Goal: Task Accomplishment & Management: Complete application form

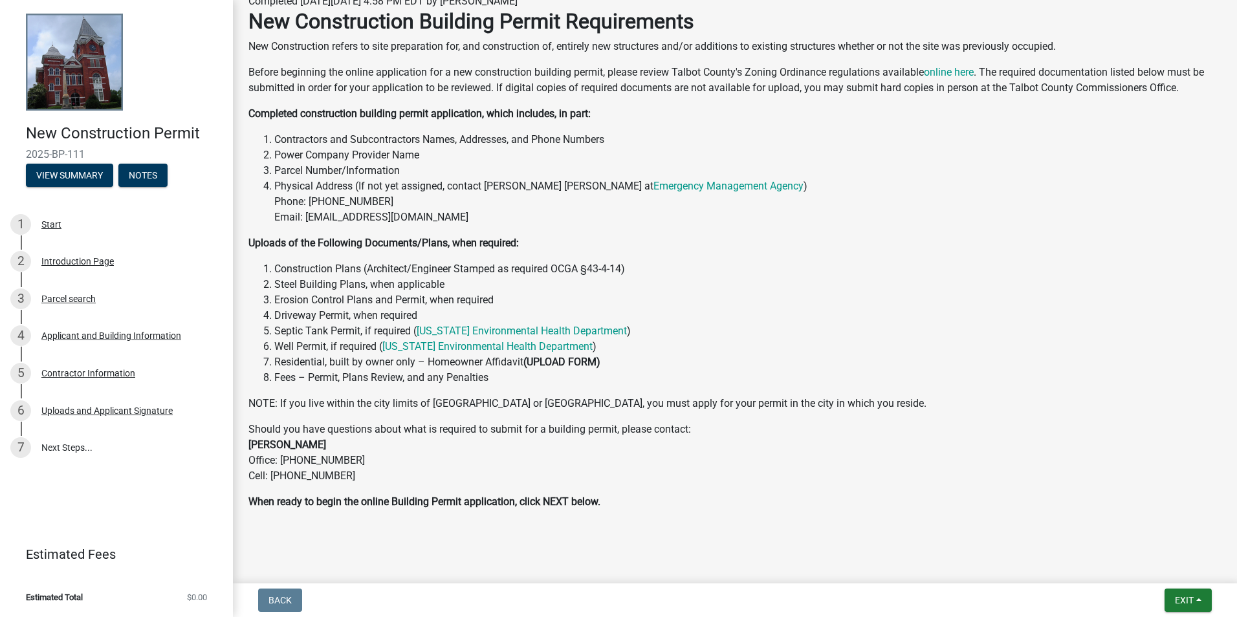
scroll to position [153, 0]
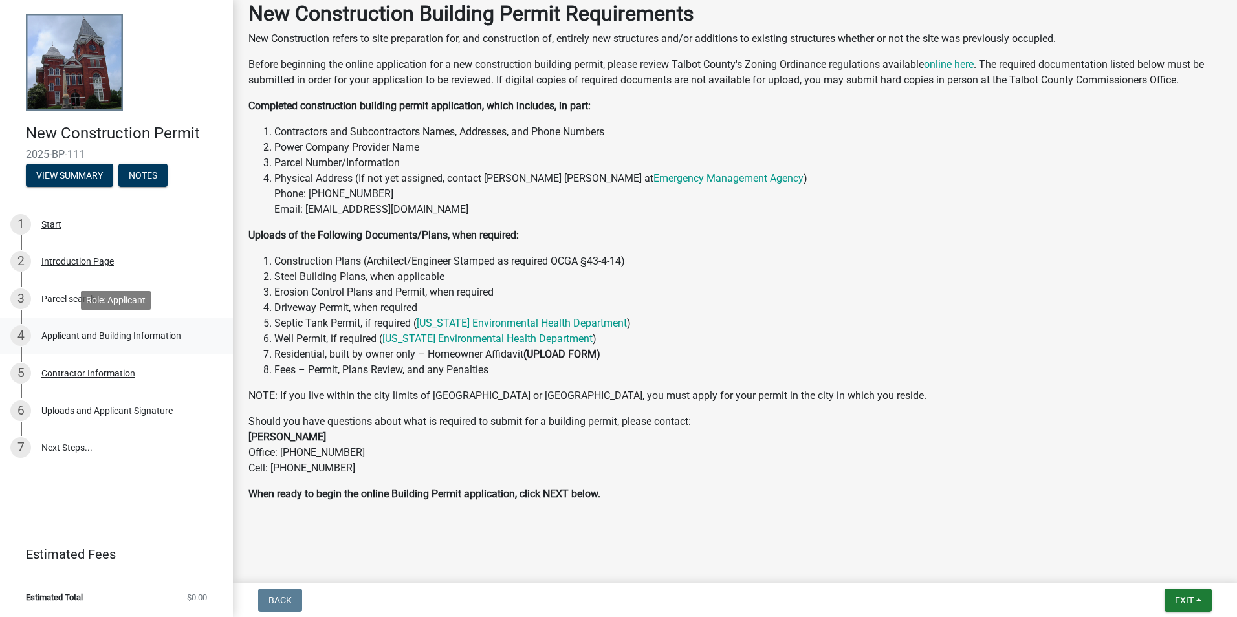
click at [80, 339] on div "Applicant and Building Information" at bounding box center [111, 335] width 140 height 9
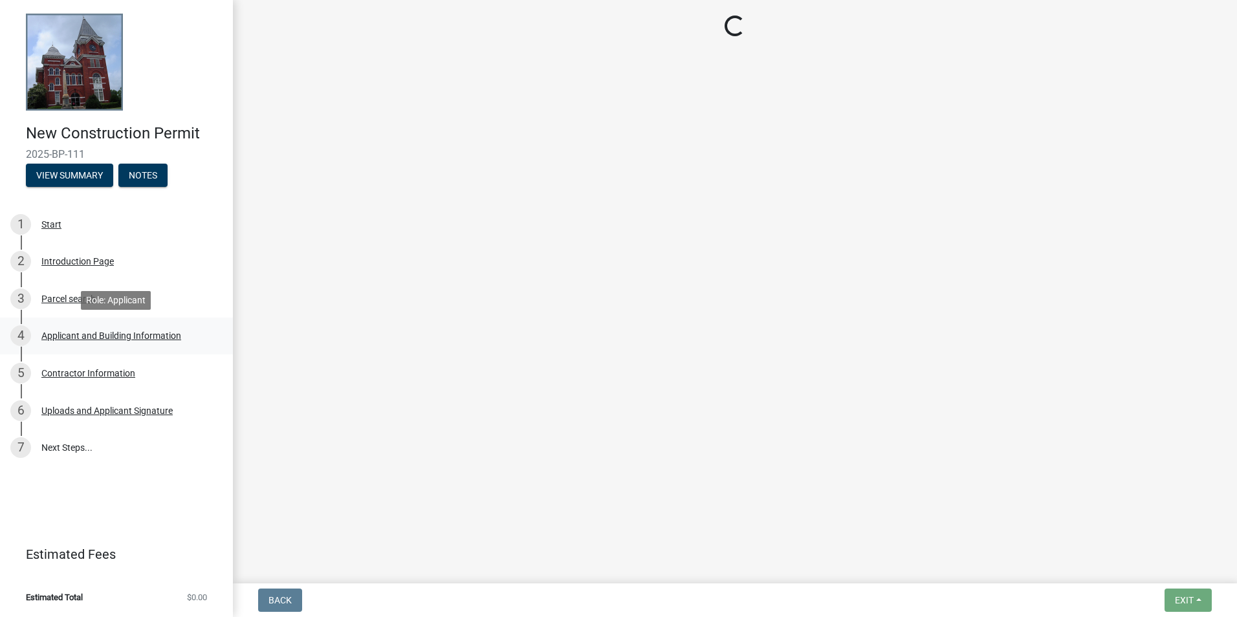
scroll to position [0, 0]
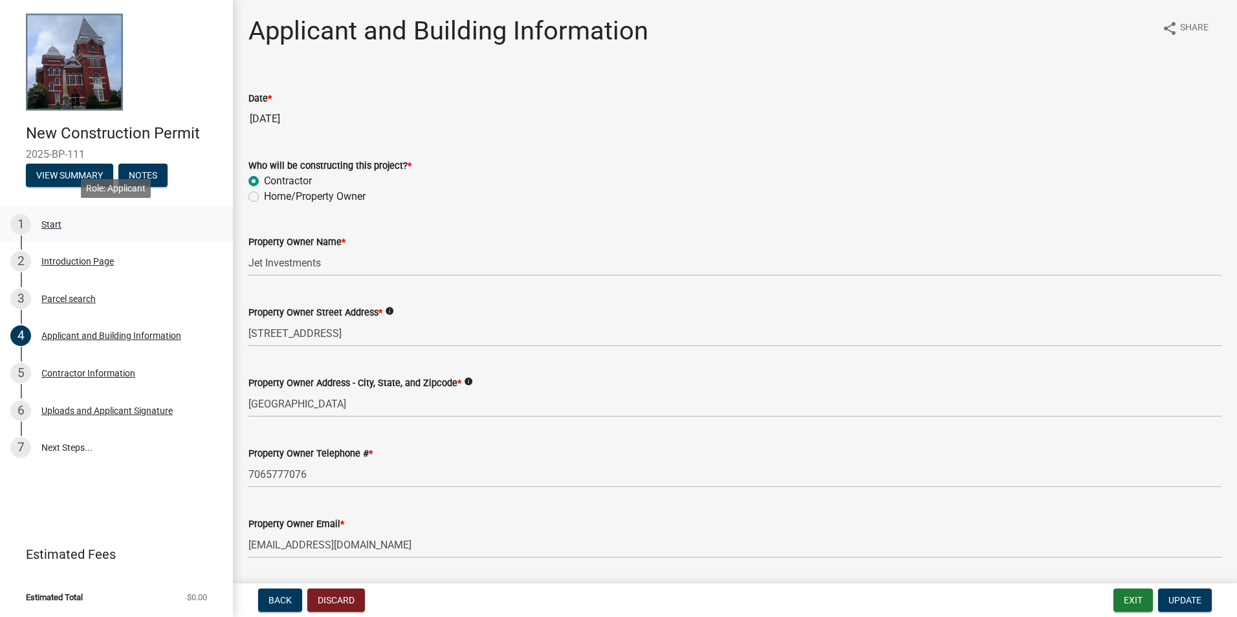
click at [55, 224] on div "Start" at bounding box center [51, 224] width 20 height 9
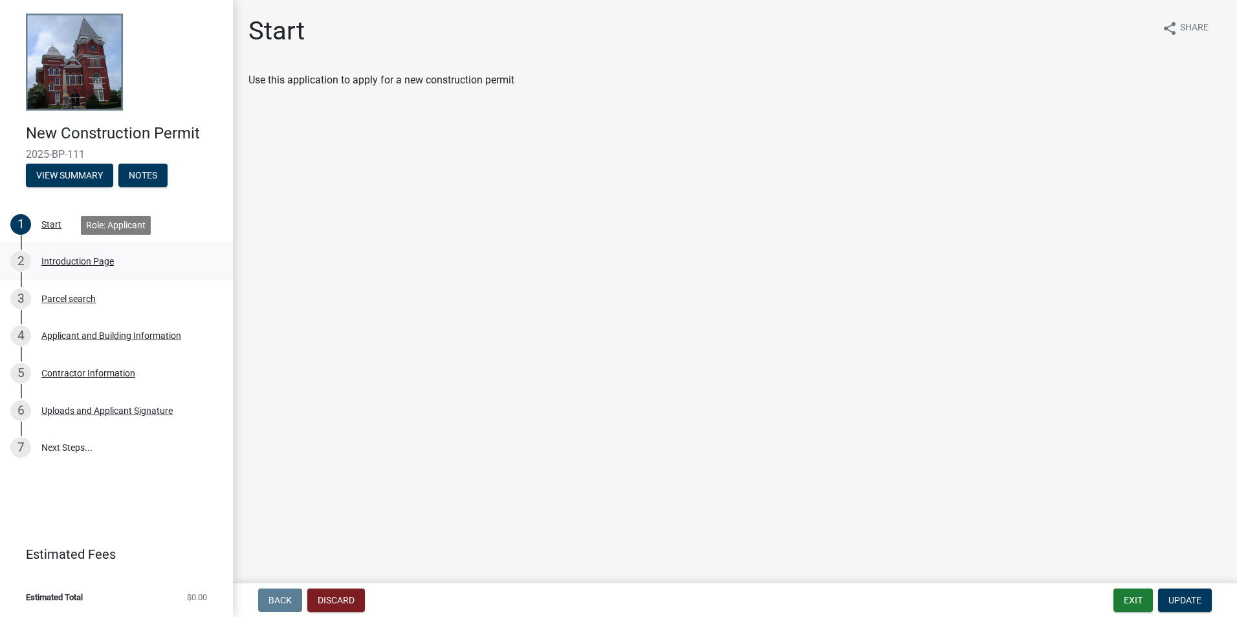
click at [59, 264] on div "Introduction Page" at bounding box center [77, 261] width 72 height 9
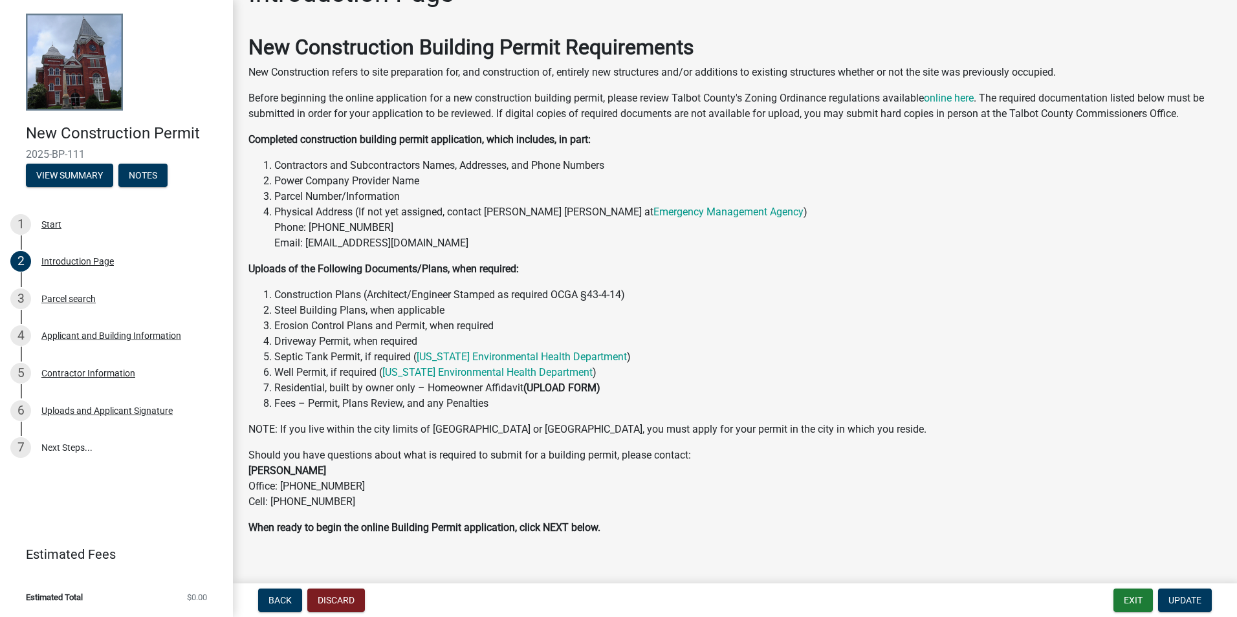
scroll to position [56, 0]
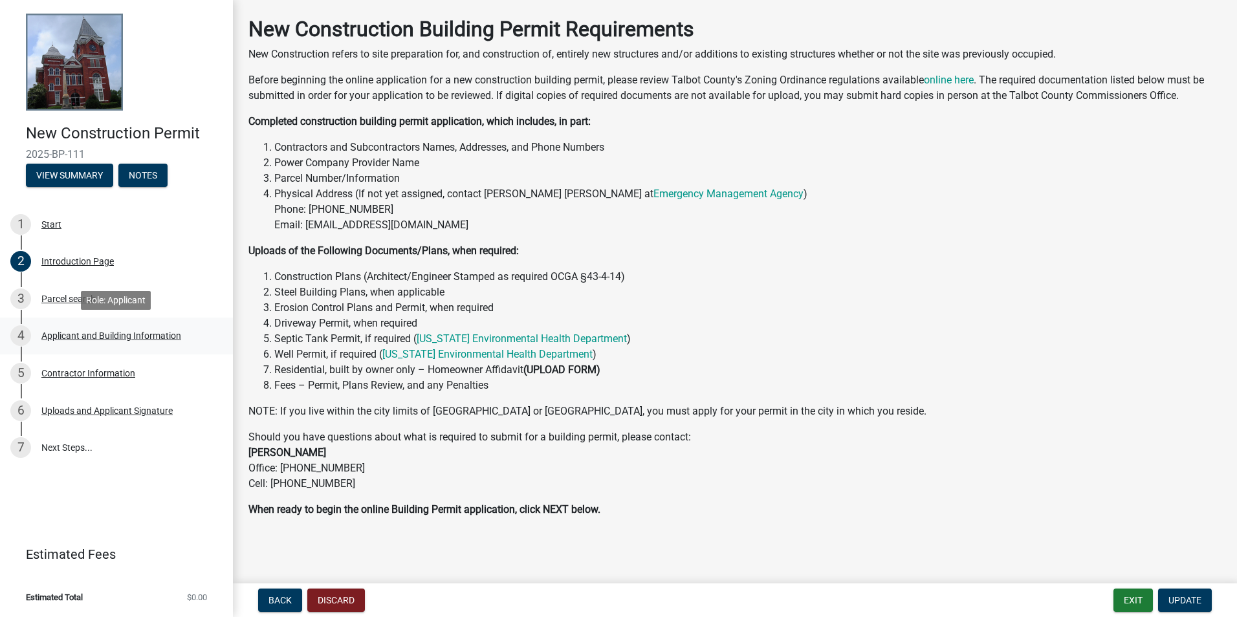
click at [83, 340] on div "Applicant and Building Information" at bounding box center [111, 335] width 140 height 9
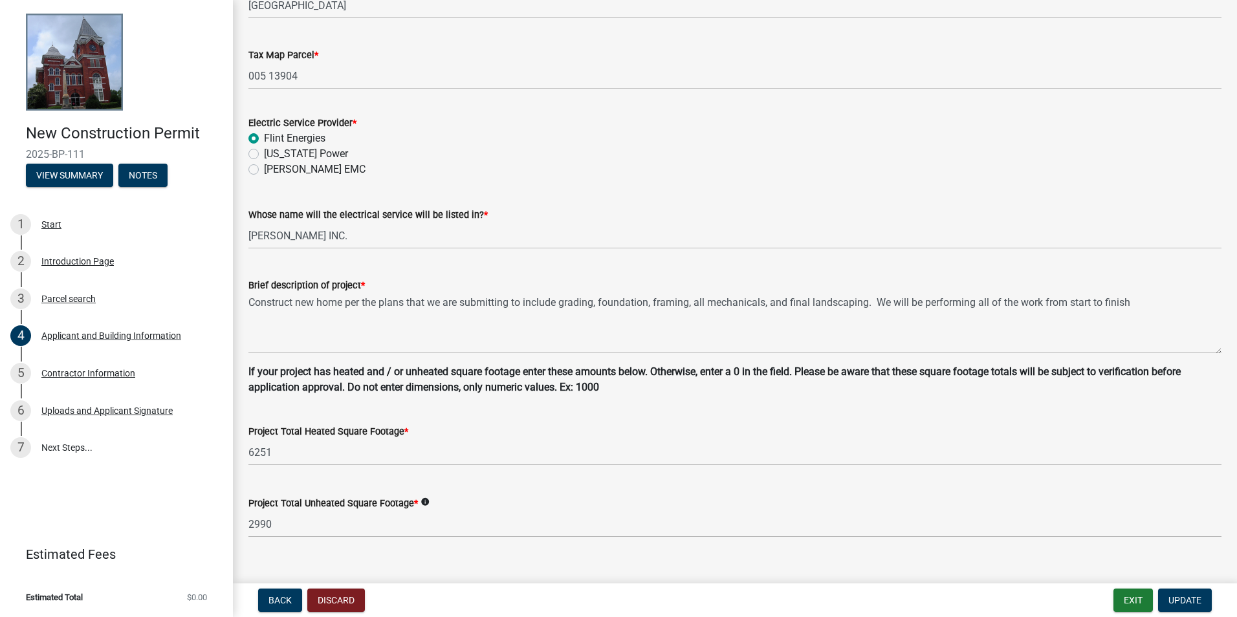
scroll to position [702, 0]
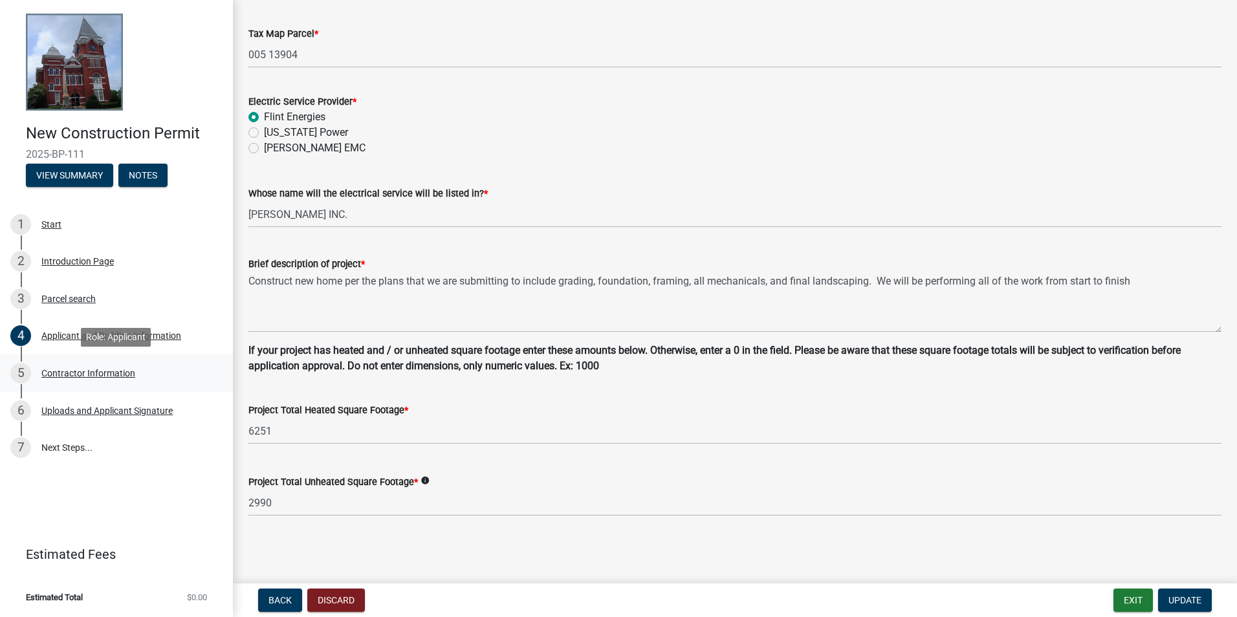
click at [82, 370] on div "Contractor Information" at bounding box center [88, 373] width 94 height 9
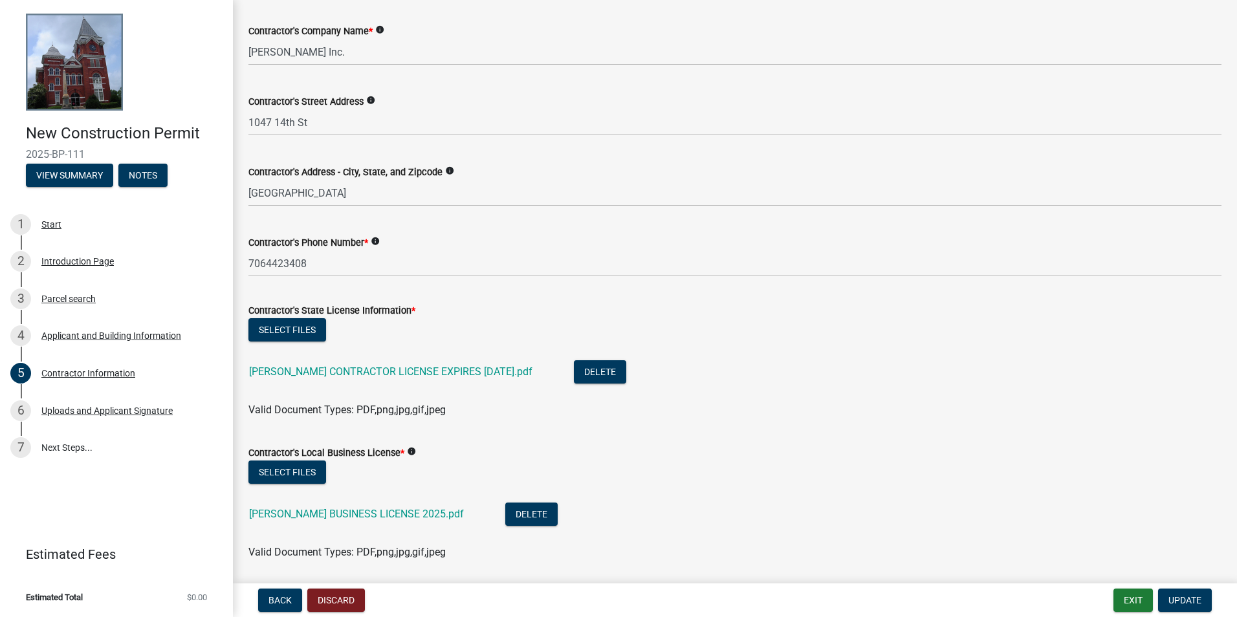
scroll to position [158, 0]
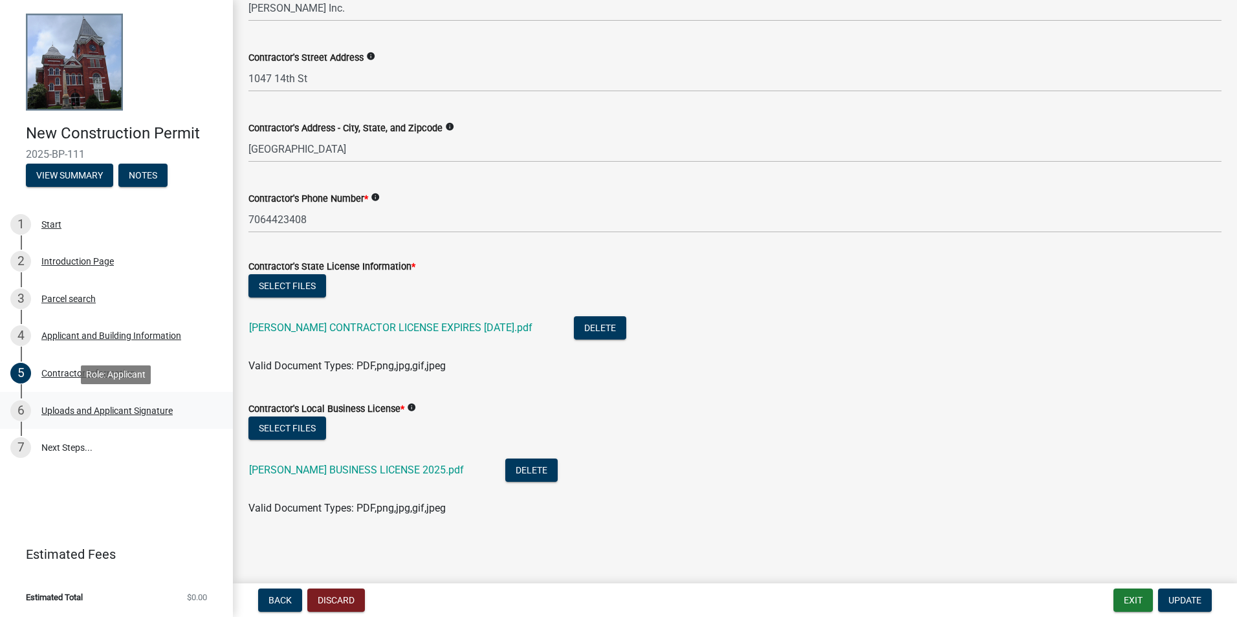
click at [69, 413] on div "Uploads and Applicant Signature" at bounding box center [106, 410] width 131 height 9
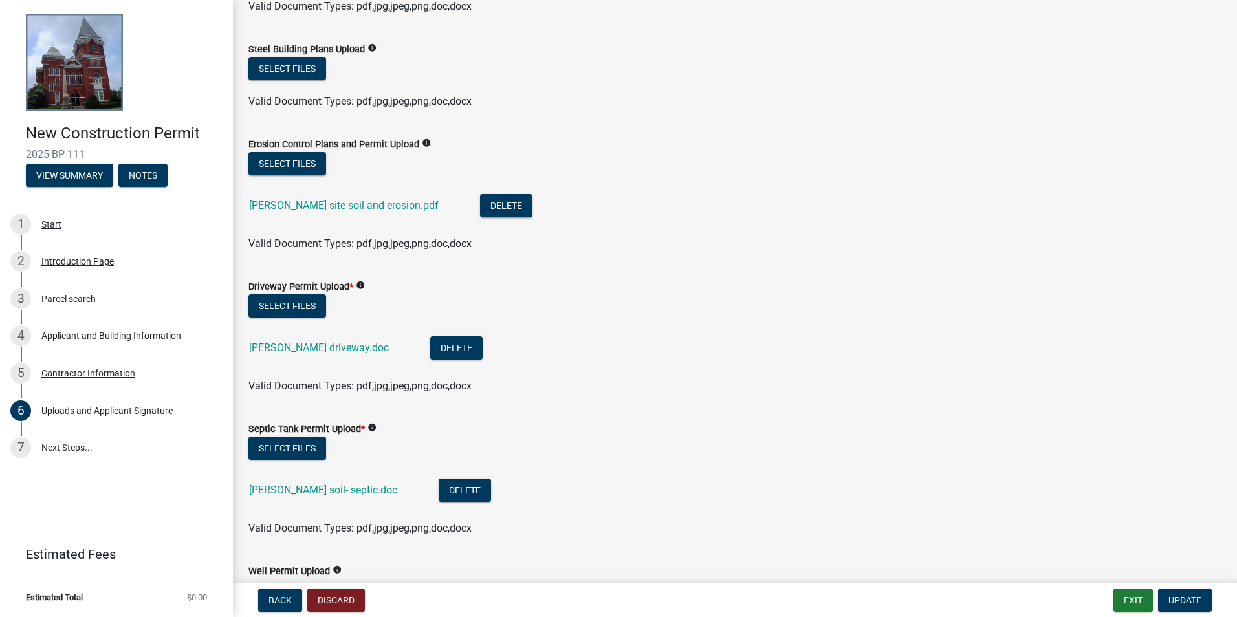
scroll to position [388, 0]
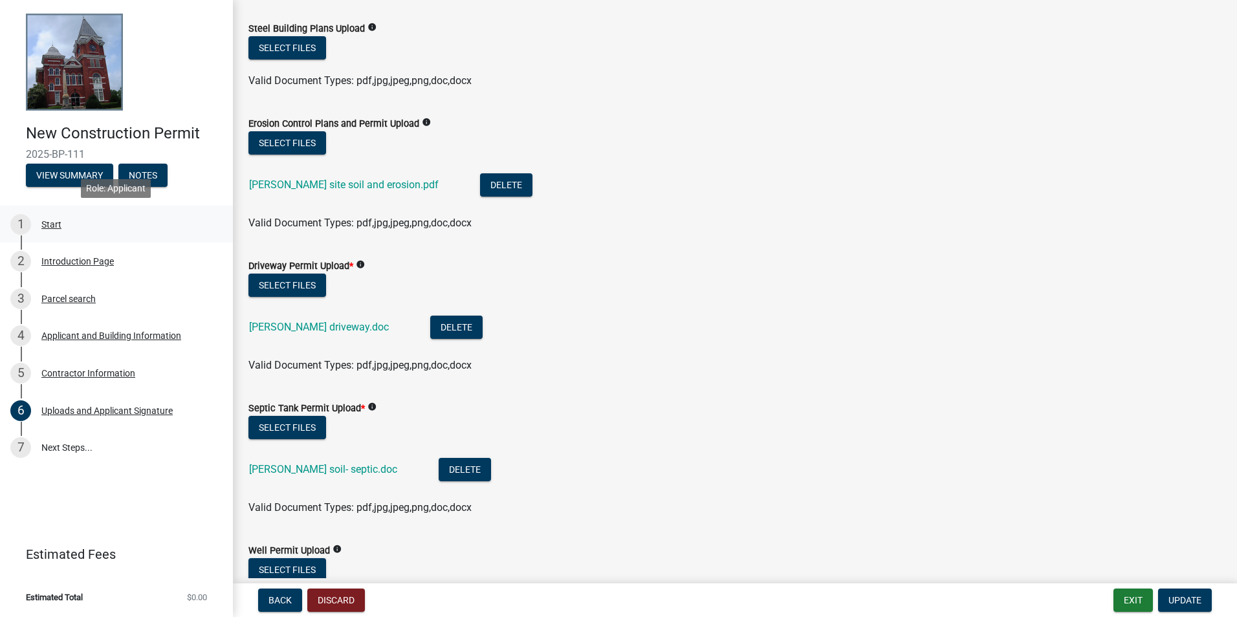
click at [49, 228] on div "Start" at bounding box center [51, 224] width 20 height 9
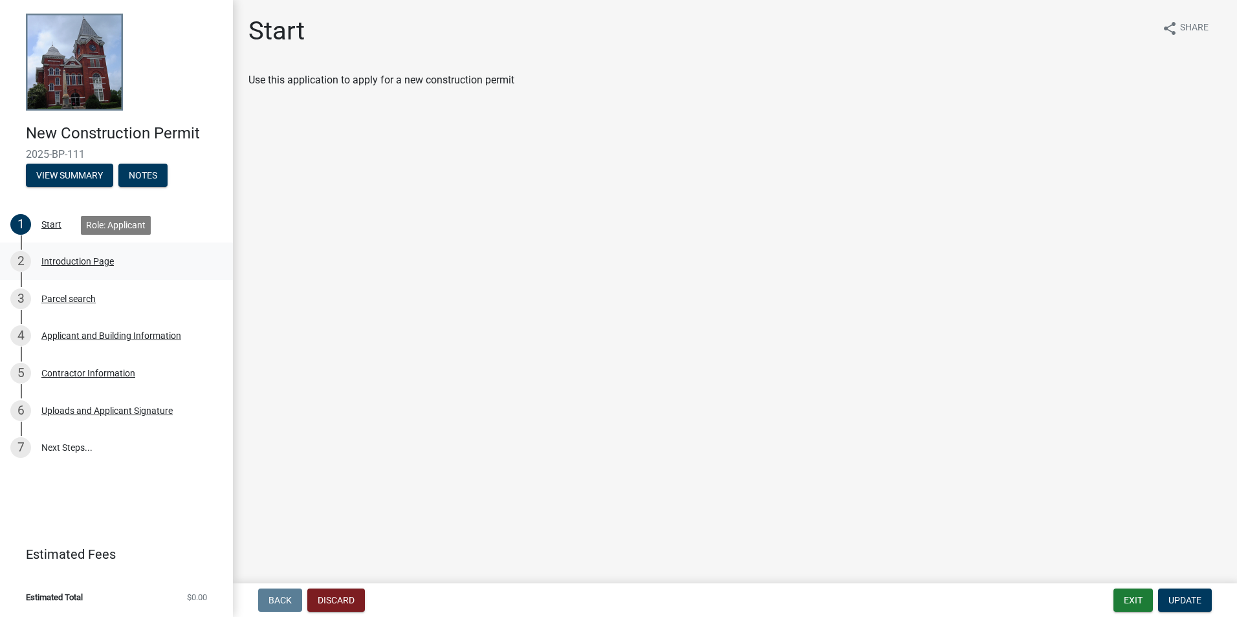
click at [61, 264] on div "Introduction Page" at bounding box center [77, 261] width 72 height 9
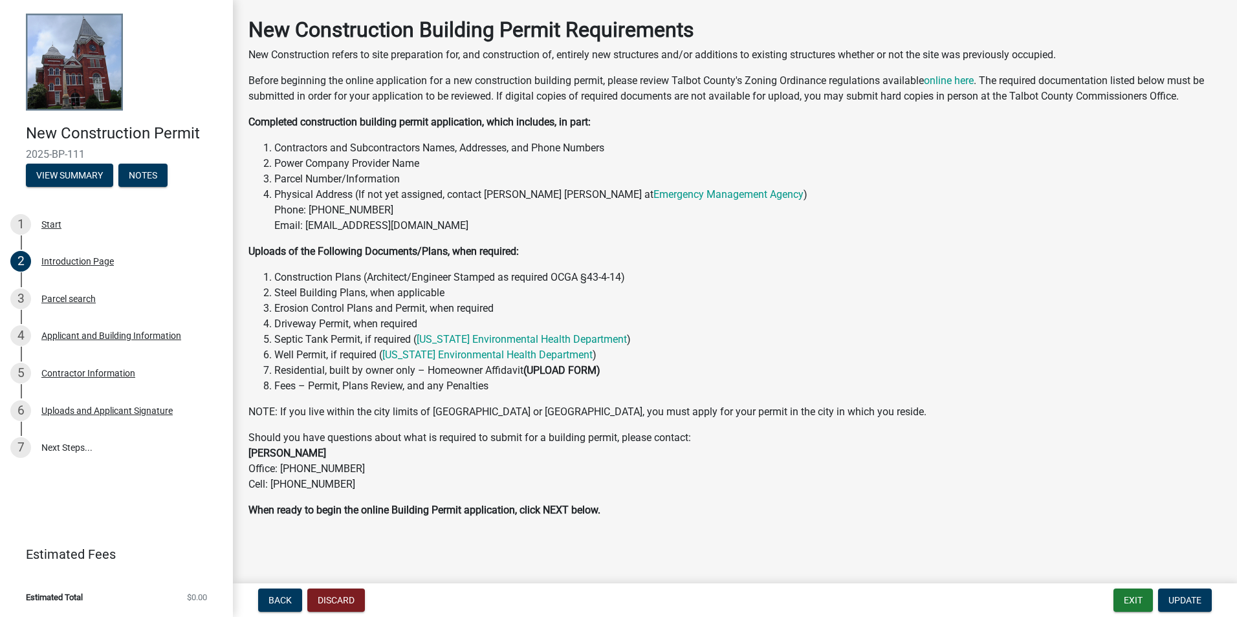
scroll to position [56, 0]
click at [147, 177] on button "Notes" at bounding box center [142, 175] width 49 height 23
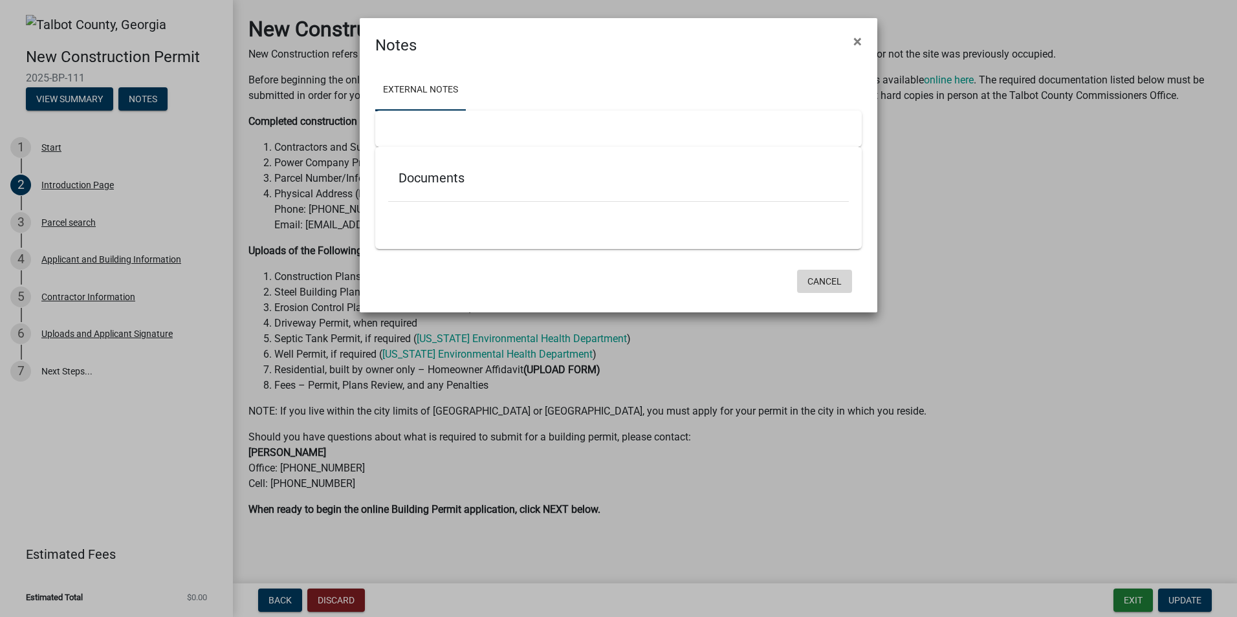
click at [811, 283] on button "Cancel" at bounding box center [824, 281] width 55 height 23
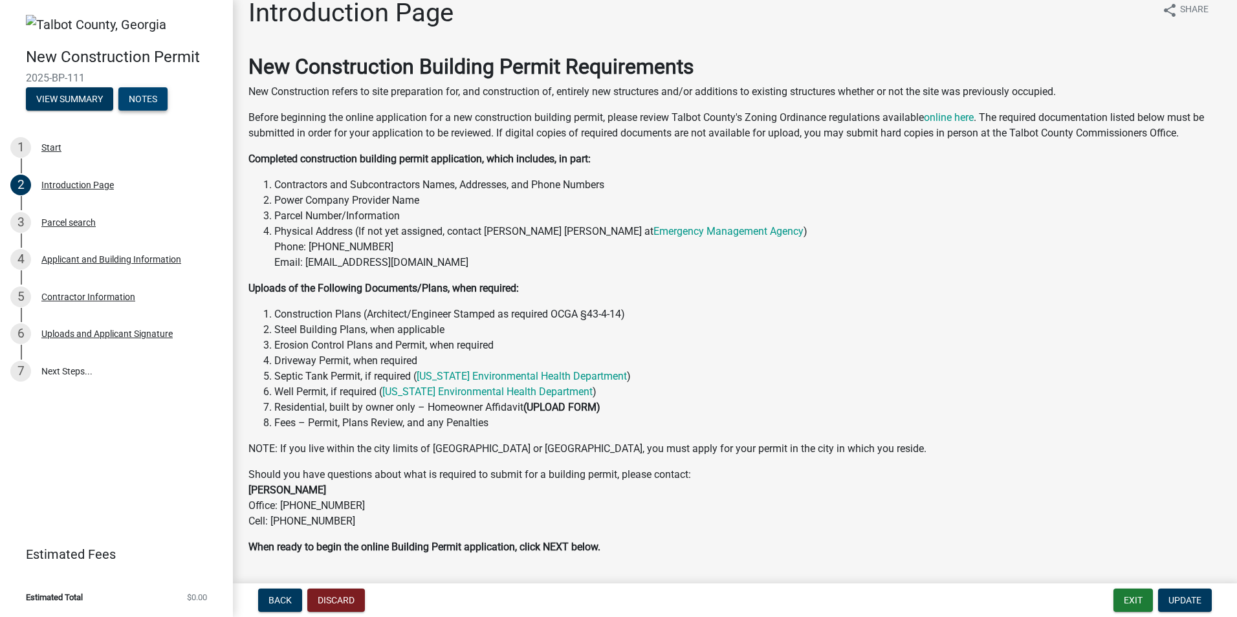
scroll to position [0, 0]
